Goal: Find contact information: Find contact information

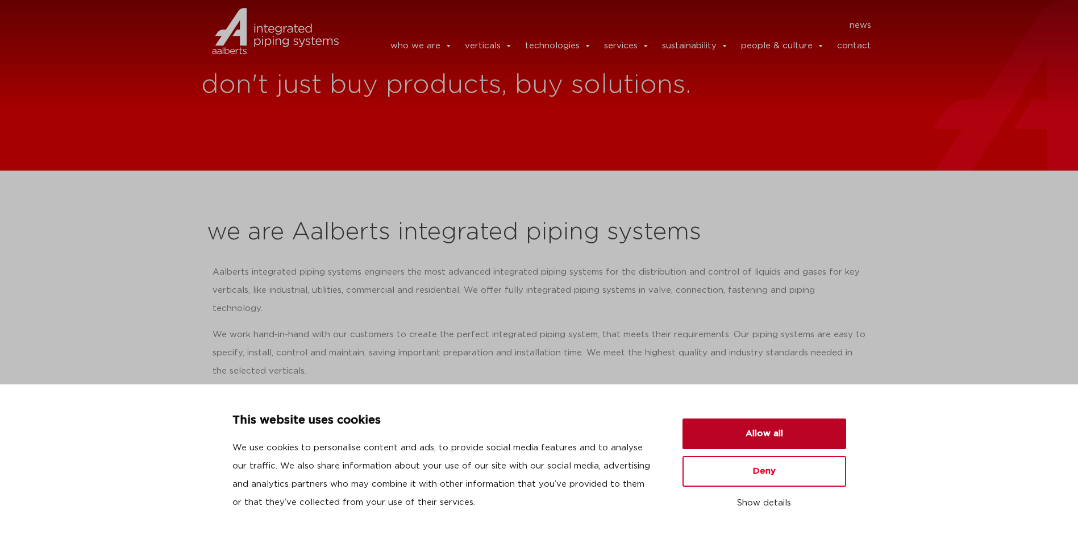
click at [750, 423] on button "Allow all" at bounding box center [765, 433] width 164 height 31
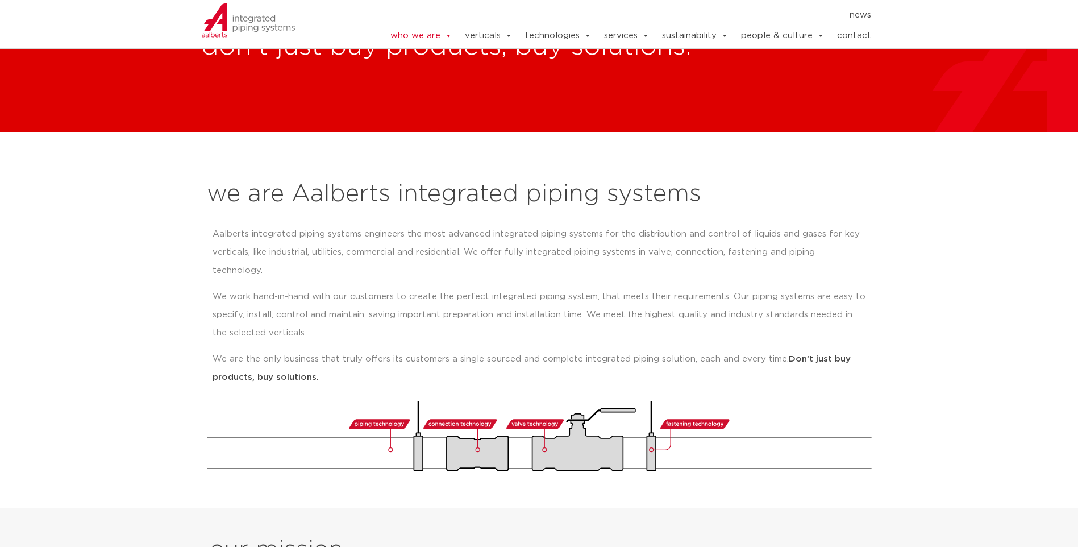
scroll to position [57, 0]
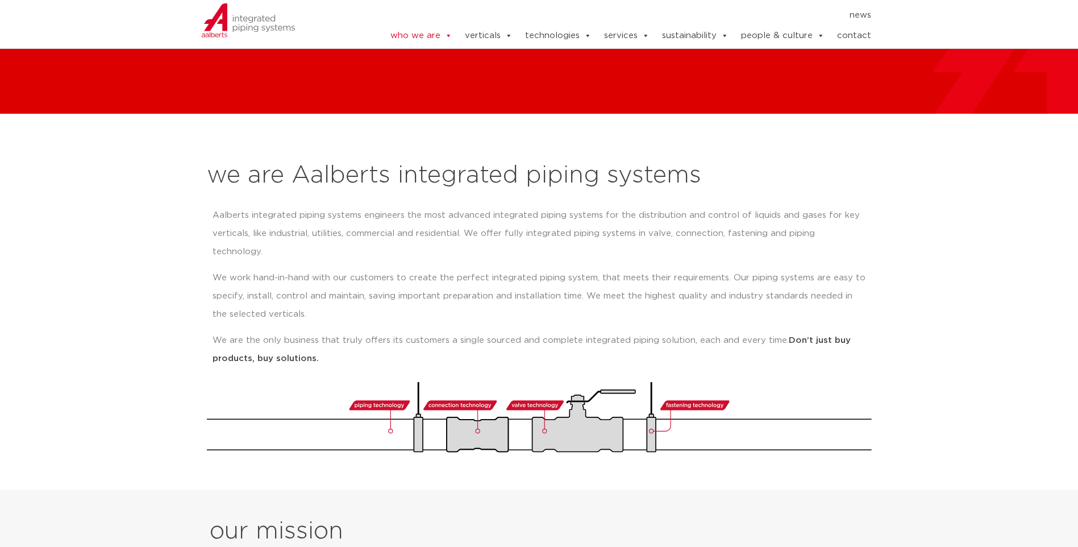
click at [851, 34] on link "contact" at bounding box center [854, 35] width 34 height 23
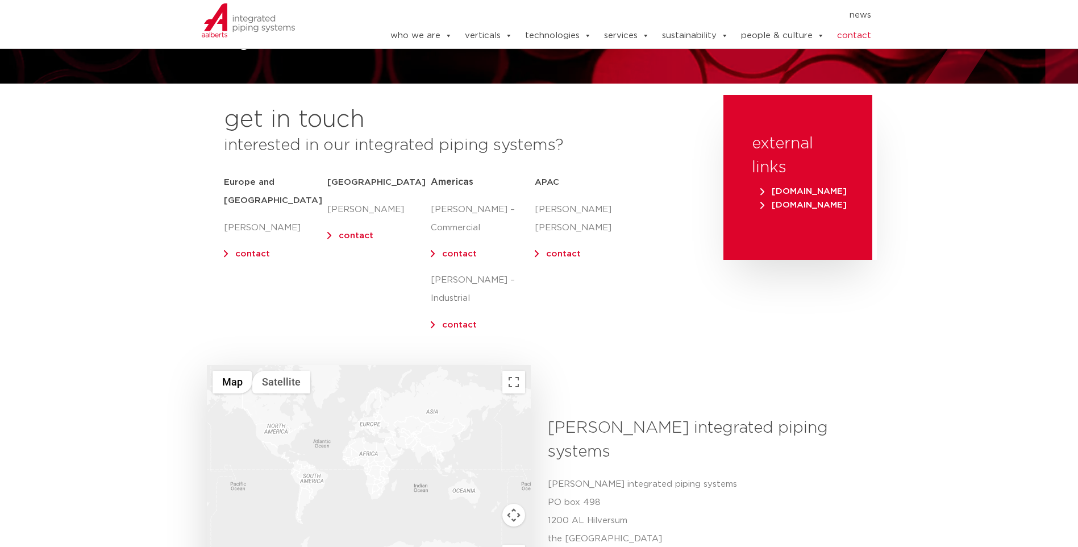
scroll to position [114, 0]
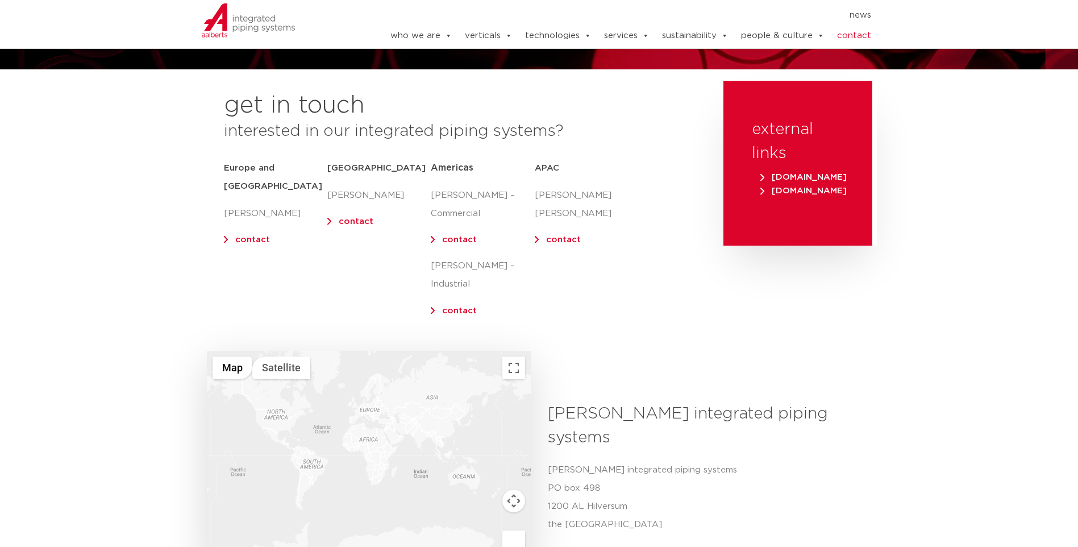
click at [244, 235] on link "contact" at bounding box center [252, 239] width 35 height 9
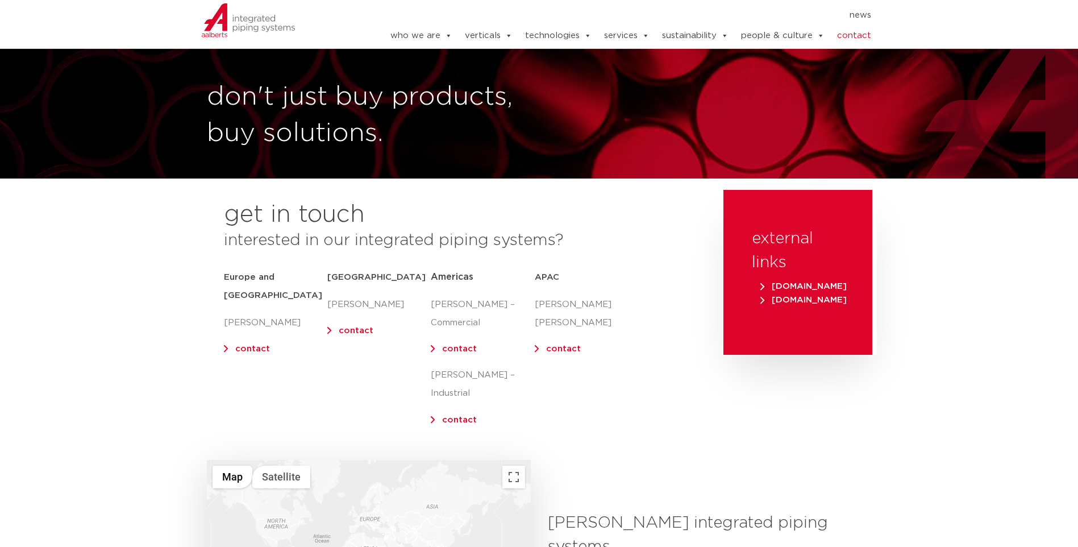
scroll to position [0, 0]
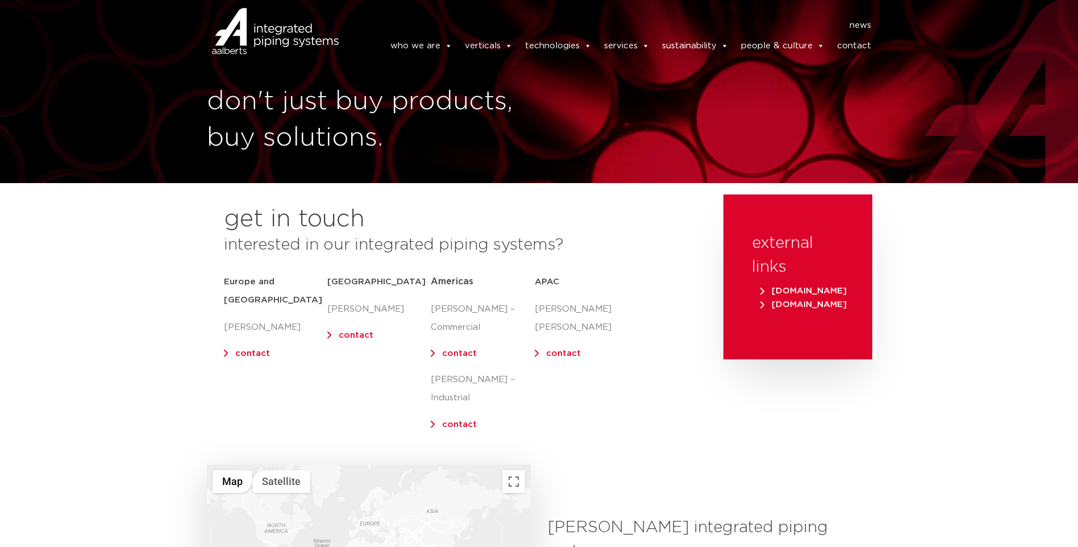
click at [244, 19] on img at bounding box center [275, 31] width 127 height 51
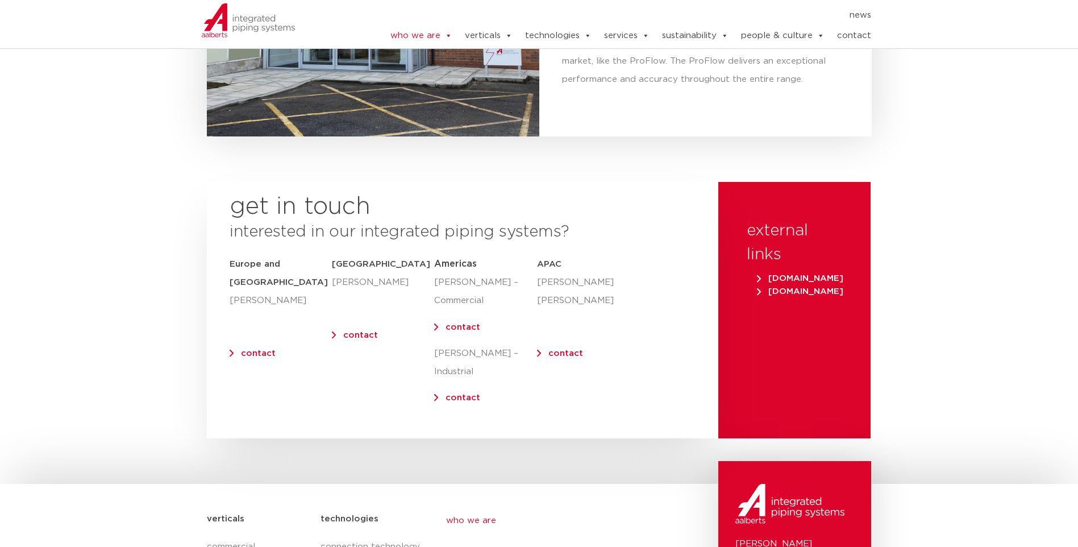
scroll to position [4451, 0]
click at [858, 38] on link "contact" at bounding box center [854, 35] width 34 height 23
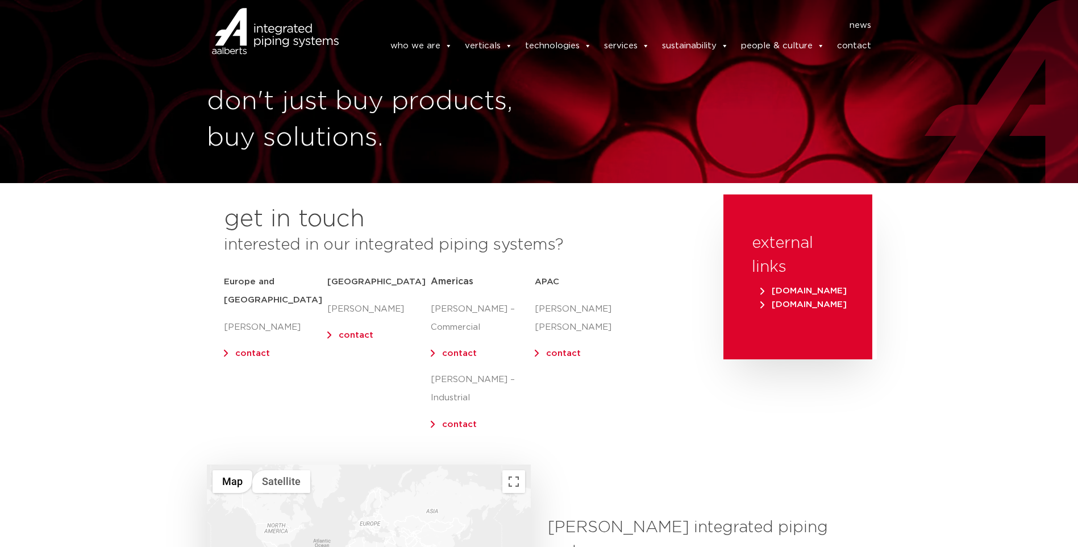
click at [246, 349] on link "contact" at bounding box center [252, 353] width 35 height 9
click at [230, 28] on img at bounding box center [275, 31] width 127 height 51
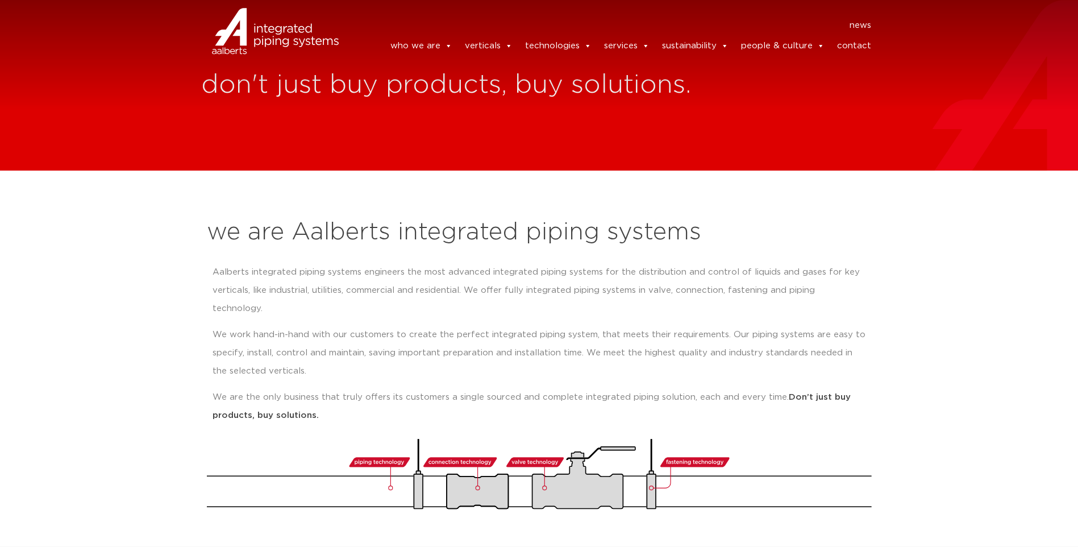
click at [865, 47] on link "contact" at bounding box center [854, 46] width 34 height 23
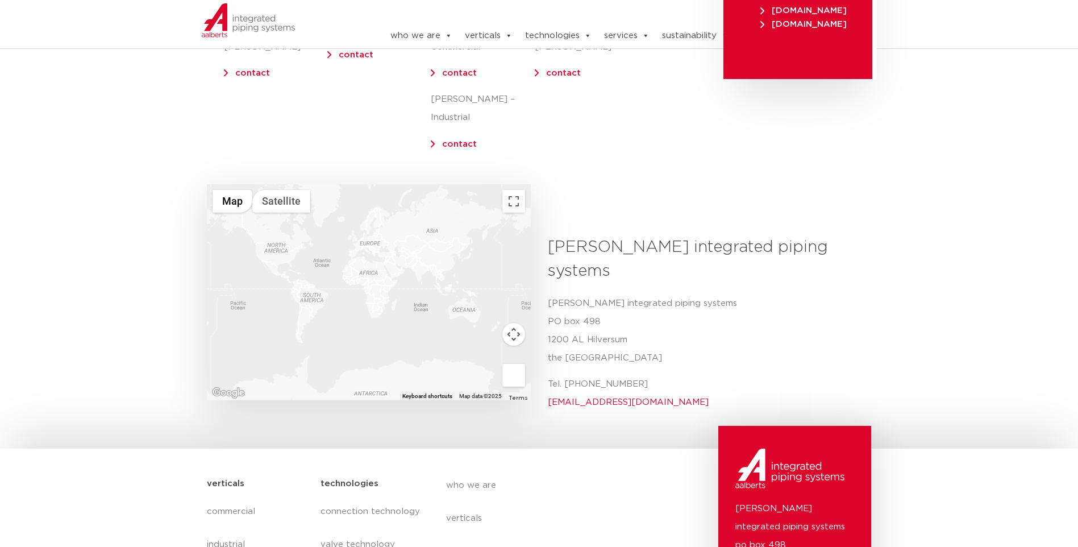
scroll to position [300, 0]
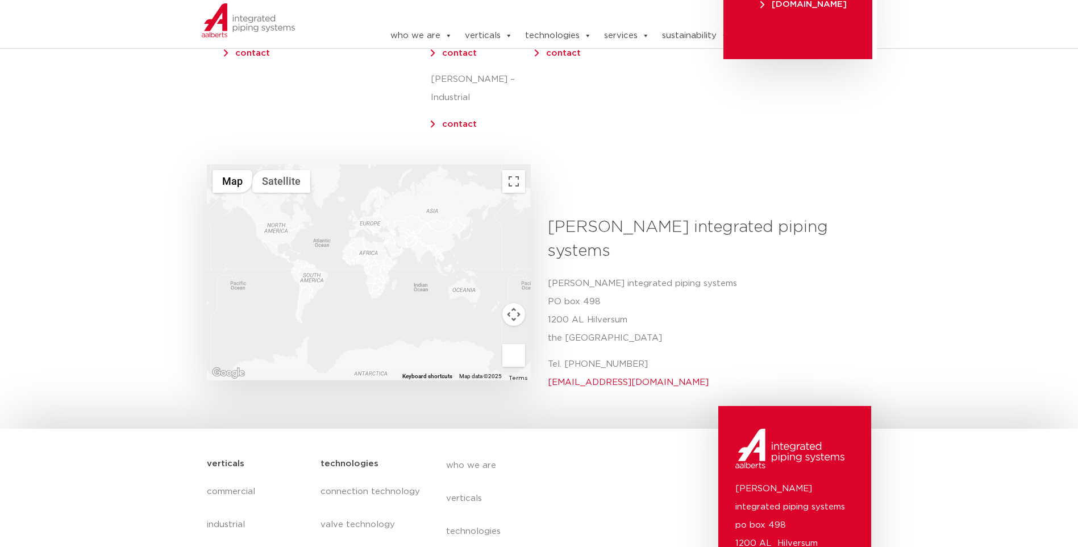
click at [605, 280] on p "[PERSON_NAME] integrated piping systems [STREET_ADDRESS]" at bounding box center [705, 311] width 315 height 73
copy p "Hilversum"
click at [126, 144] on section "get in touch interested in our integrated piping systems? [GEOGRAPHIC_DATA] and…" at bounding box center [539, 29] width 1078 height 270
drag, startPoint x: 646, startPoint y: 318, endPoint x: 599, endPoint y: 319, distance: 47.2
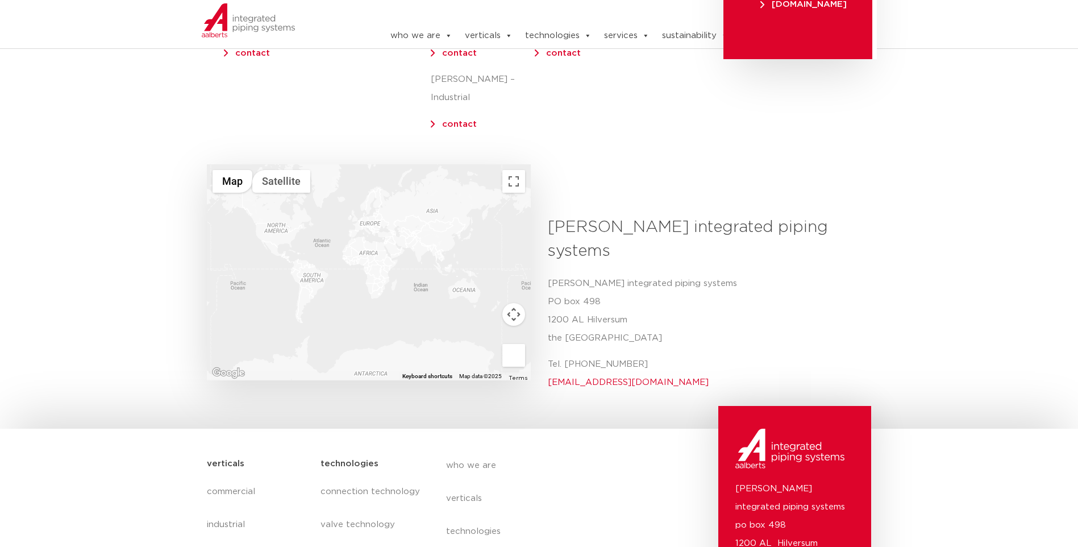
click at [599, 355] on p "Tel. [PHONE_NUMBER] [EMAIL_ADDRESS][DOMAIN_NAME]" at bounding box center [705, 373] width 315 height 36
copy p "35 6884 211"
